Goal: Task Accomplishment & Management: Use online tool/utility

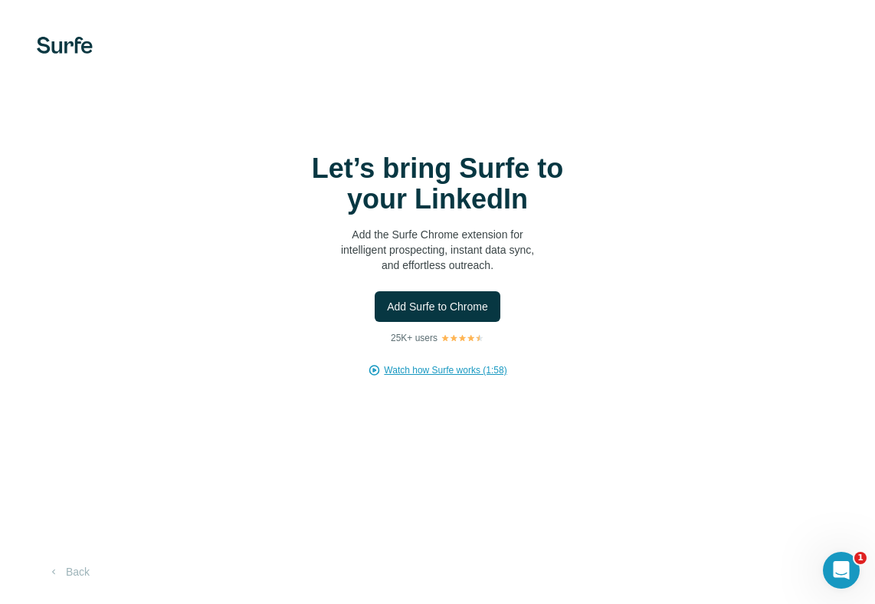
click at [454, 371] on span "Watch how Surfe works (1:58)" at bounding box center [445, 370] width 123 height 14
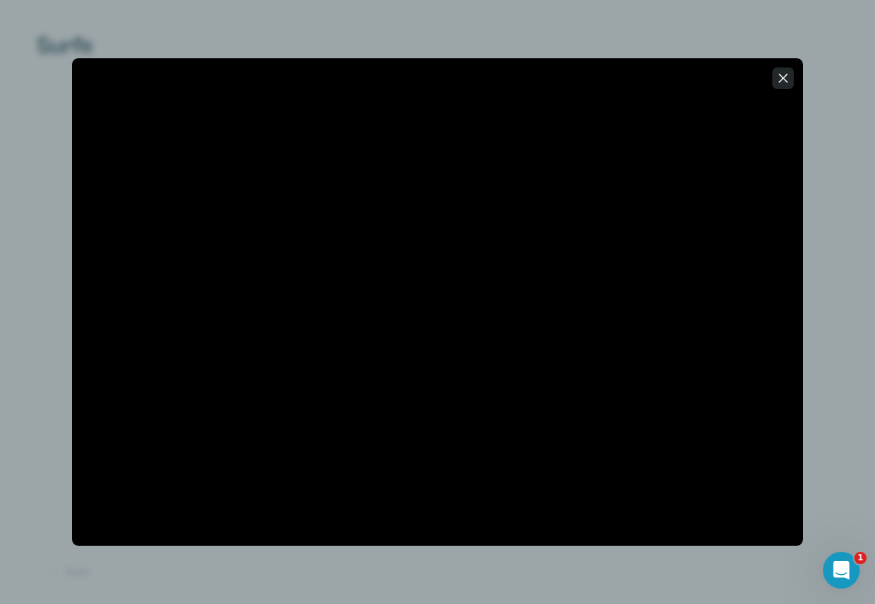
click at [787, 81] on icon "button" at bounding box center [783, 78] width 8 height 8
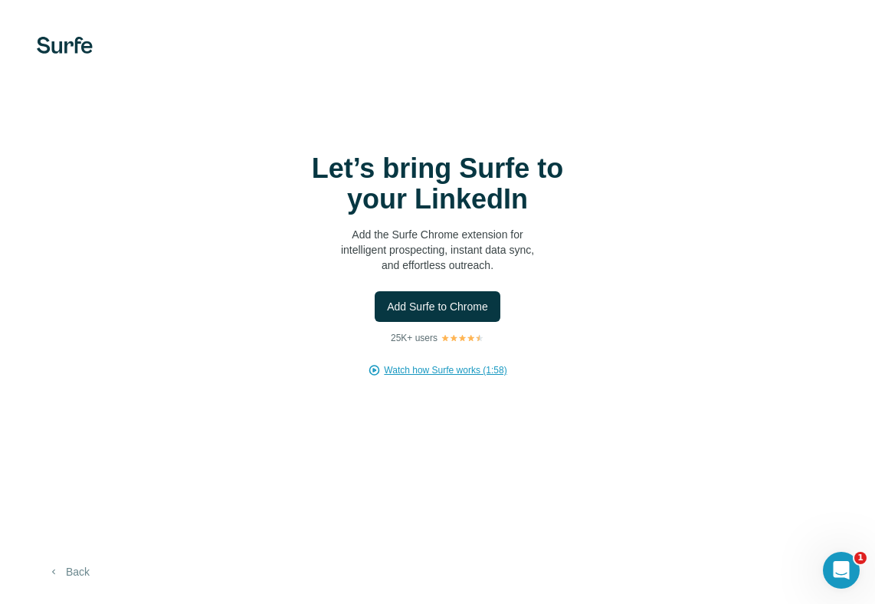
click at [61, 564] on button "Back" at bounding box center [69, 572] width 64 height 28
